Goal: Task Accomplishment & Management: Manage account settings

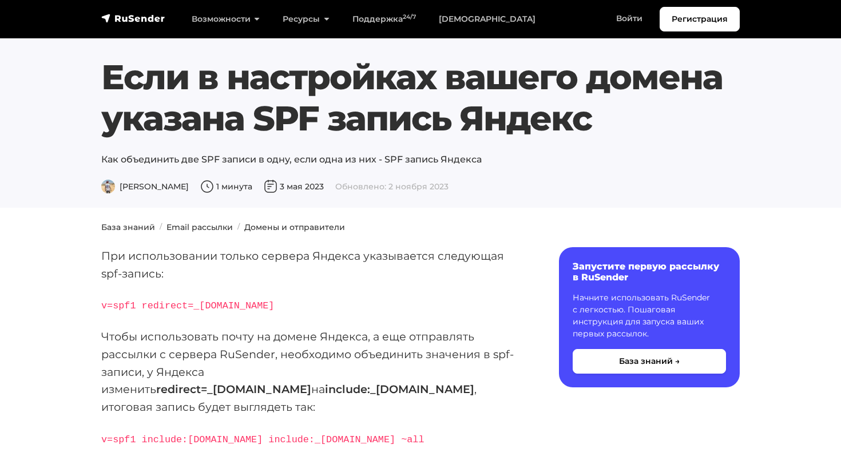
click at [359, 188] on span "Обновлено: 2 ноября 2023" at bounding box center [391, 186] width 113 height 10
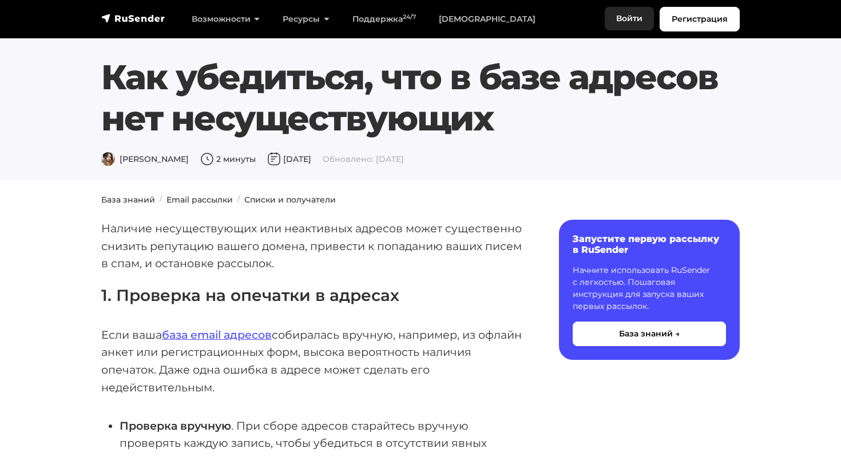
click at [623, 14] on link "Войти" at bounding box center [629, 18] width 49 height 23
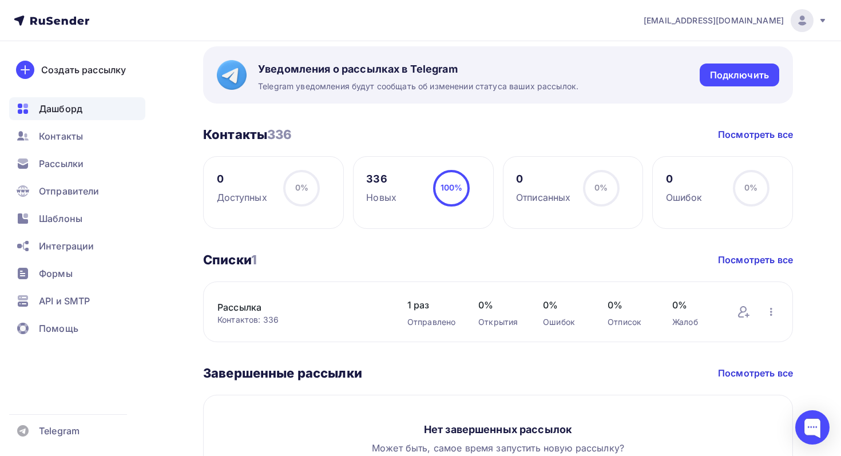
scroll to position [507, 0]
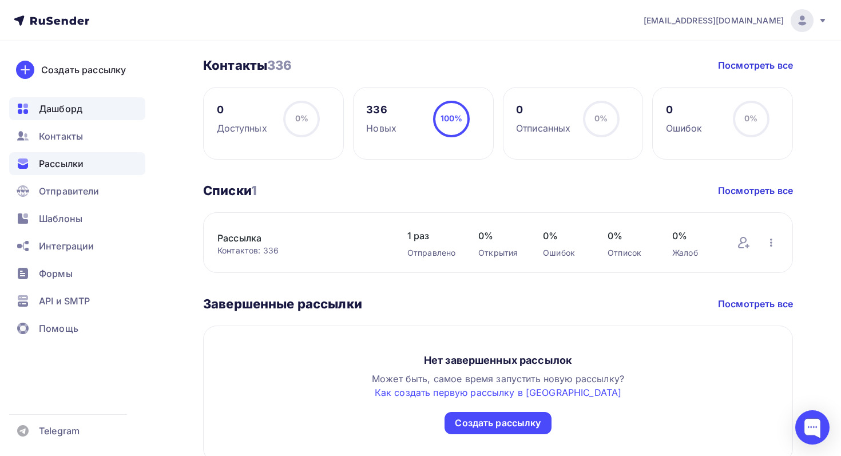
click at [81, 162] on span "Рассылки" at bounding box center [61, 164] width 45 height 14
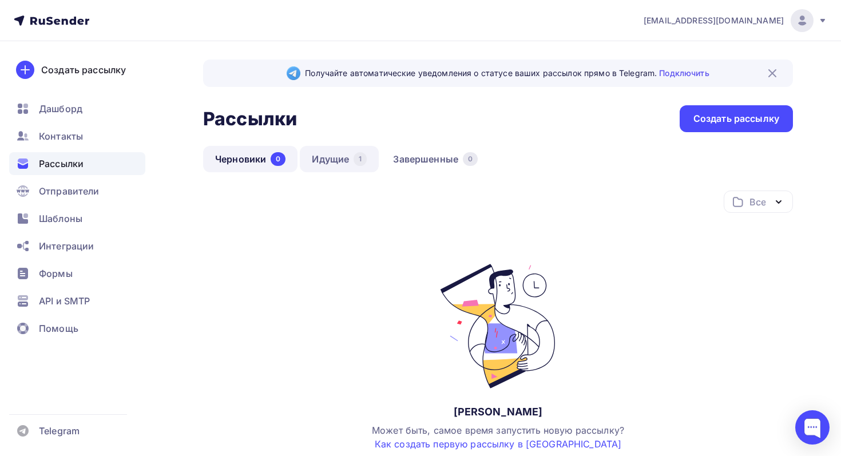
click at [349, 153] on link "Идущие 1" at bounding box center [339, 159] width 79 height 26
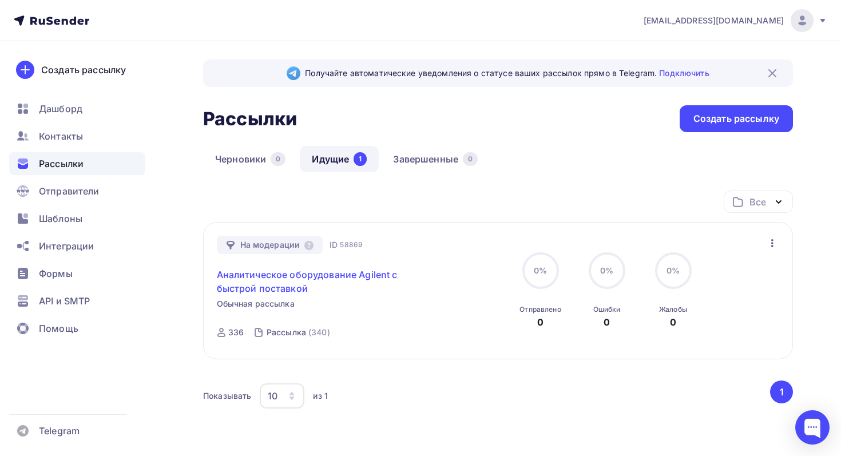
click at [387, 281] on link "Аналитическое оборудование Agilent с быстрой поставкой" at bounding box center [315, 281] width 196 height 27
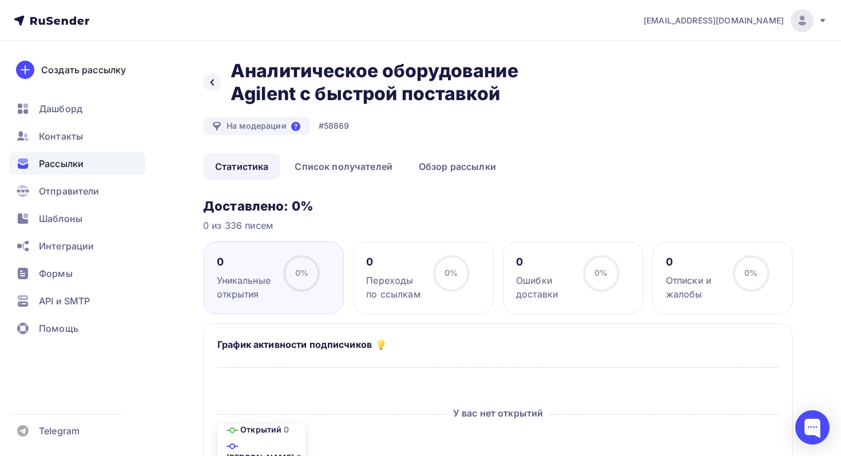
click at [295, 125] on icon at bounding box center [295, 126] width 9 height 9
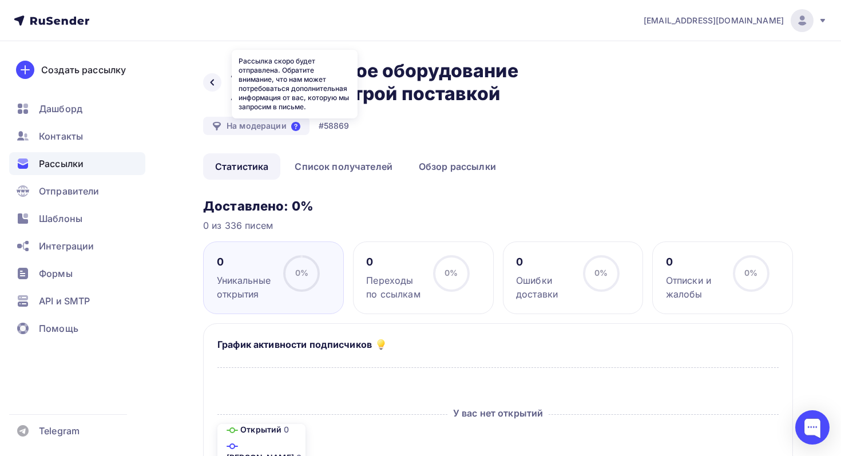
click at [295, 125] on icon at bounding box center [295, 126] width 9 height 9
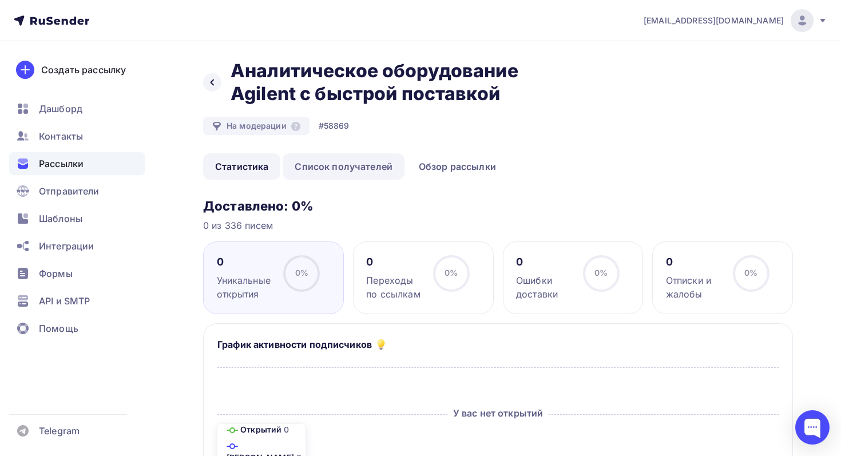
click at [371, 169] on link "Список получателей" at bounding box center [344, 166] width 122 height 26
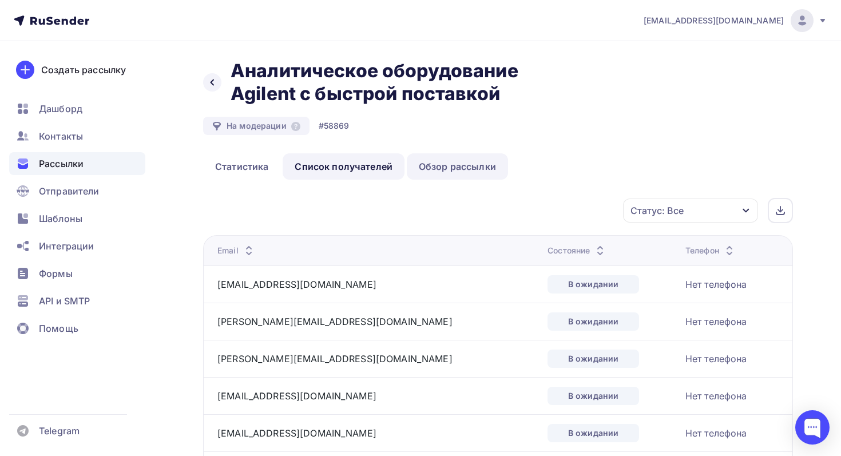
click at [450, 170] on link "Обзор рассылки" at bounding box center [457, 166] width 101 height 26
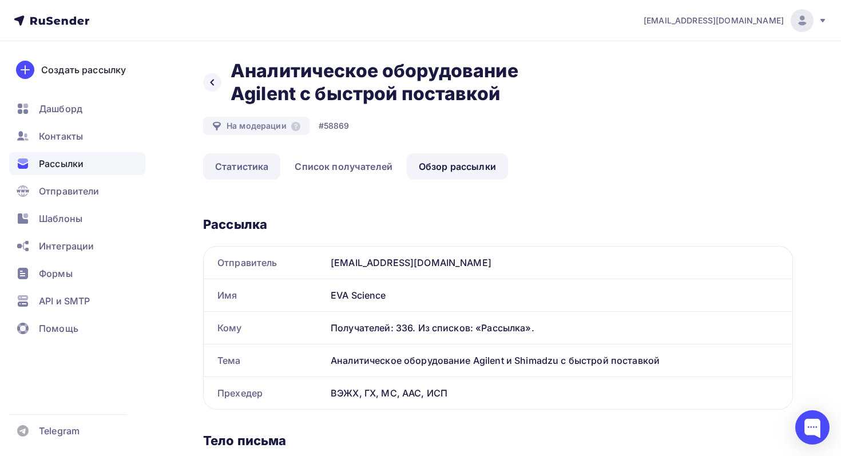
click at [247, 172] on link "Статистика" at bounding box center [241, 166] width 77 height 26
